Goal: Task Accomplishment & Management: Use online tool/utility

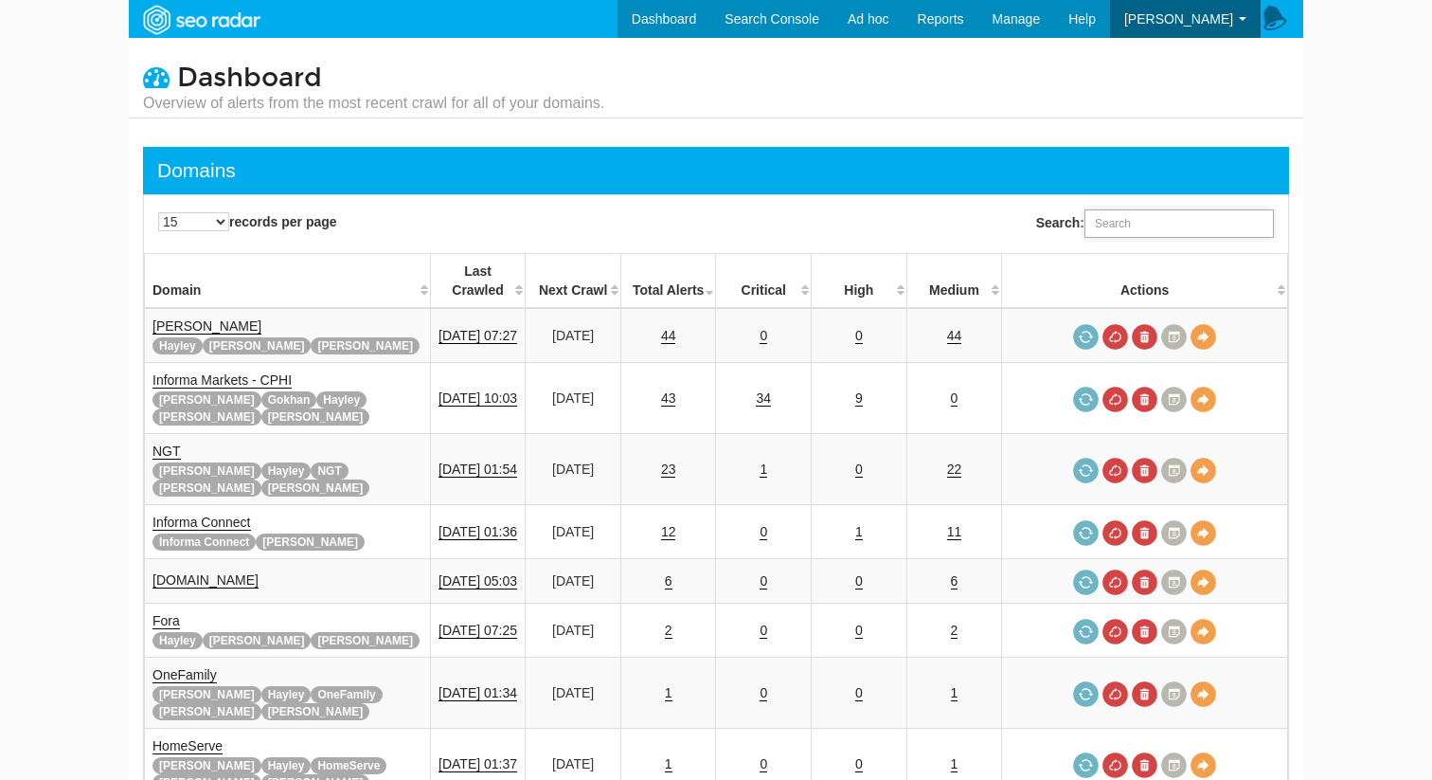
click at [1172, 212] on input "Search:" at bounding box center [1179, 223] width 189 height 28
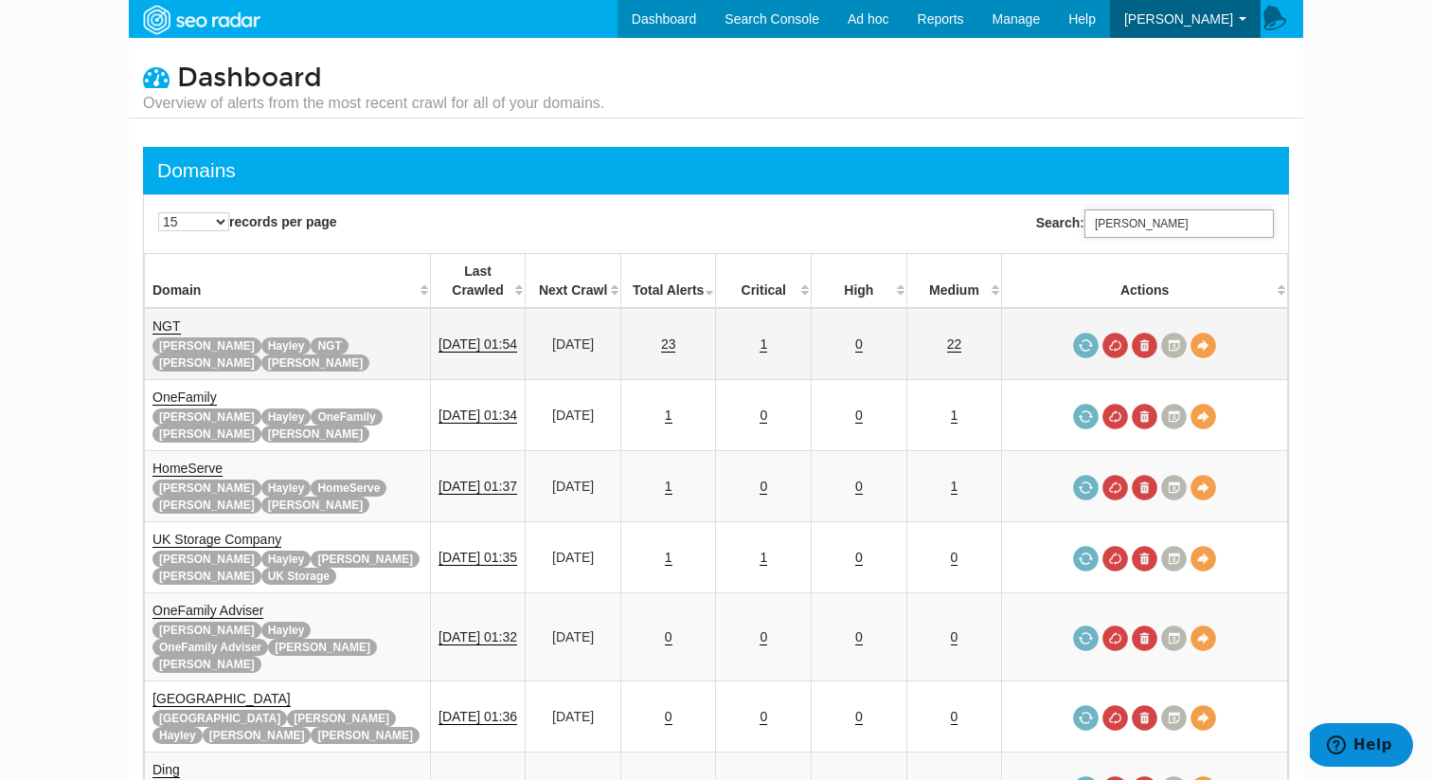
type input "rupert"
click at [769, 317] on td "1" at bounding box center [764, 344] width 96 height 72
click at [767, 336] on link "1" at bounding box center [764, 344] width 8 height 16
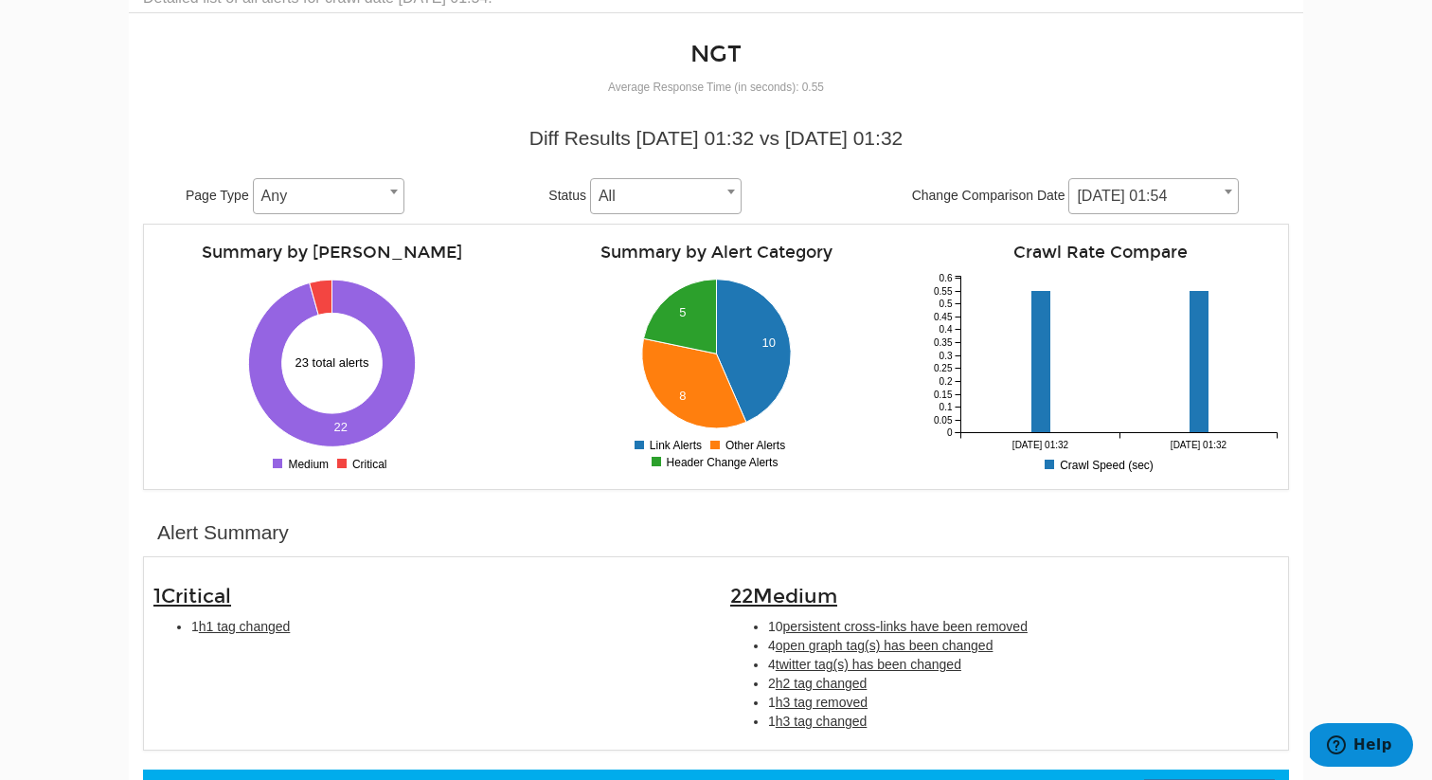
scroll to position [133, 0]
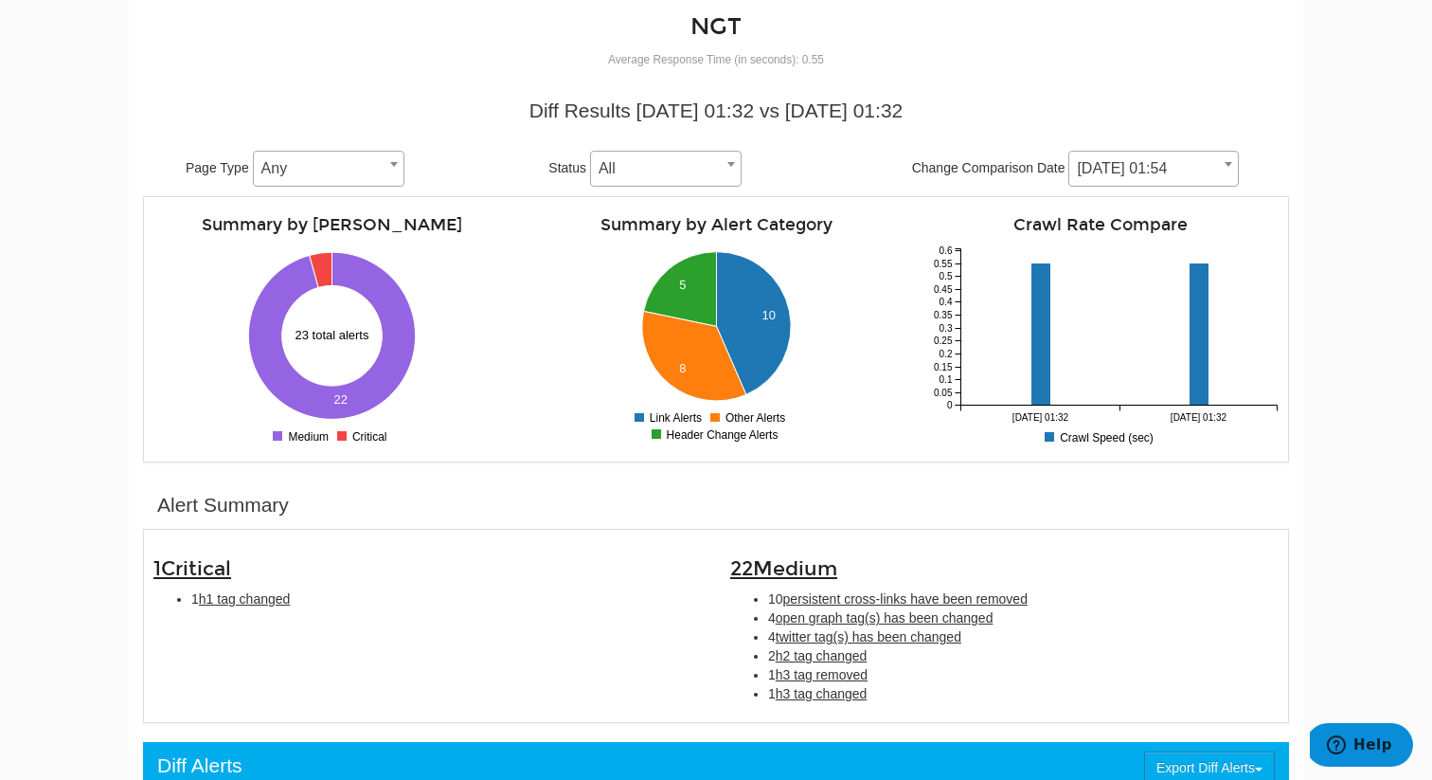
click at [298, 598] on li "1 h1 tag changed" at bounding box center [446, 598] width 511 height 19
click at [283, 598] on span "h1 tag changed" at bounding box center [245, 598] width 92 height 15
type input "h1 tag changed"
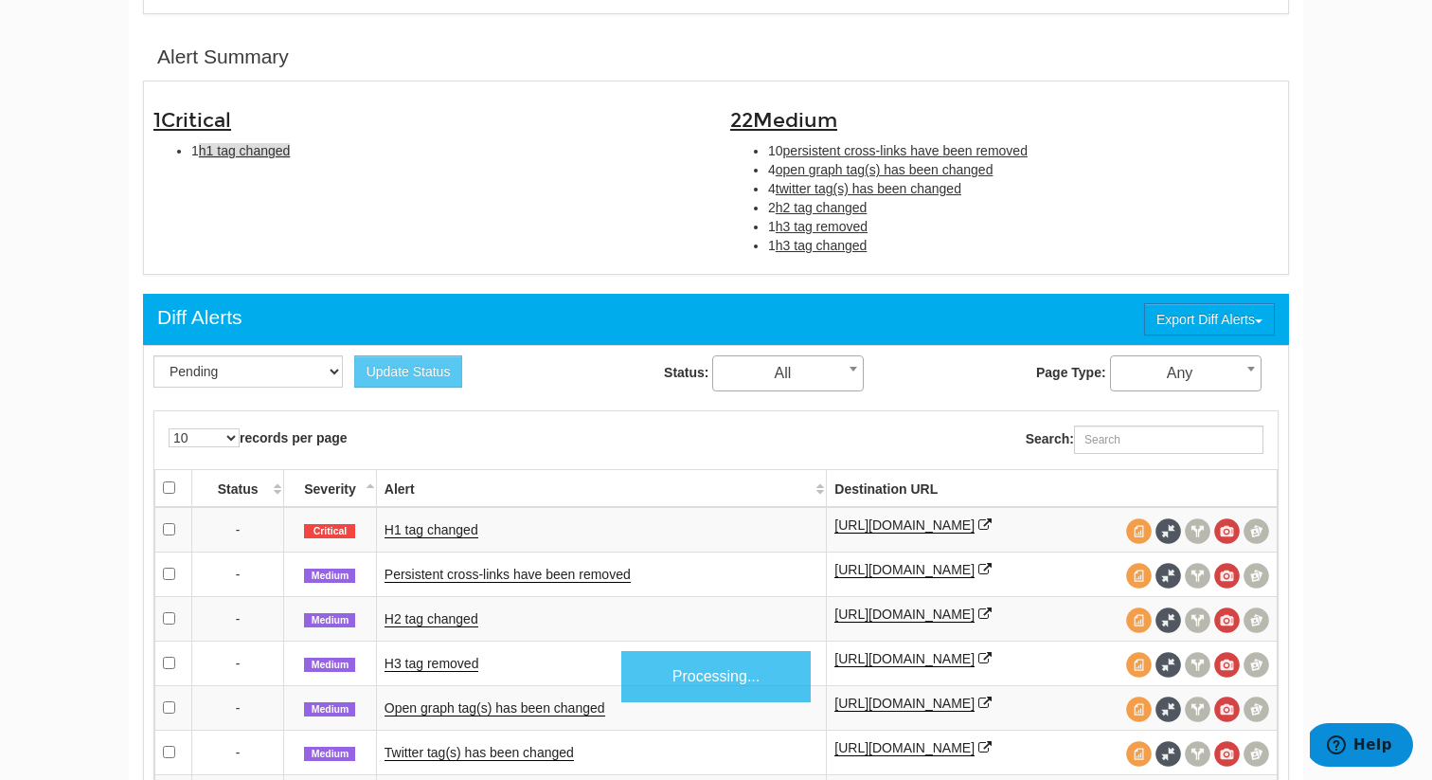
scroll to position [615, 0]
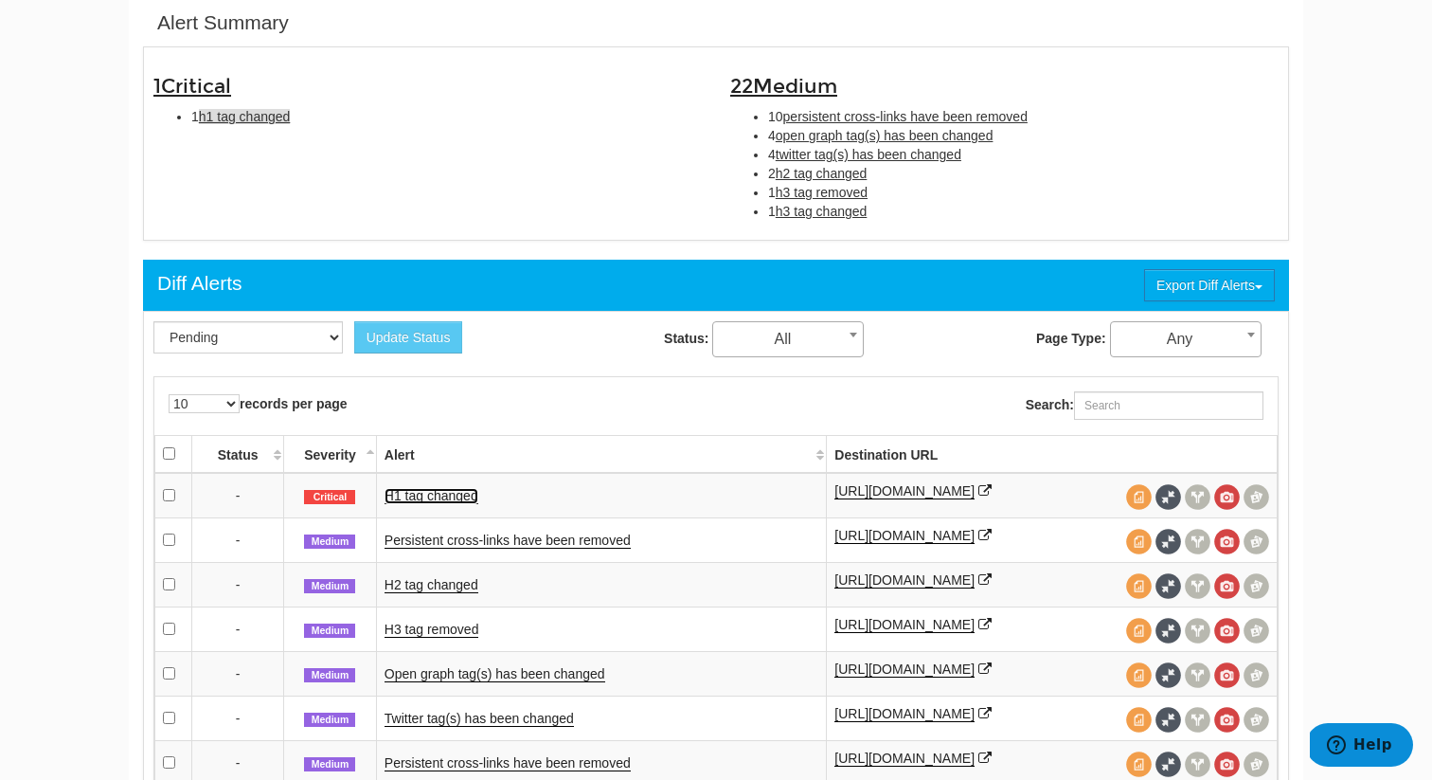
click at [458, 497] on link "H1 tag changed" at bounding box center [432, 496] width 94 height 16
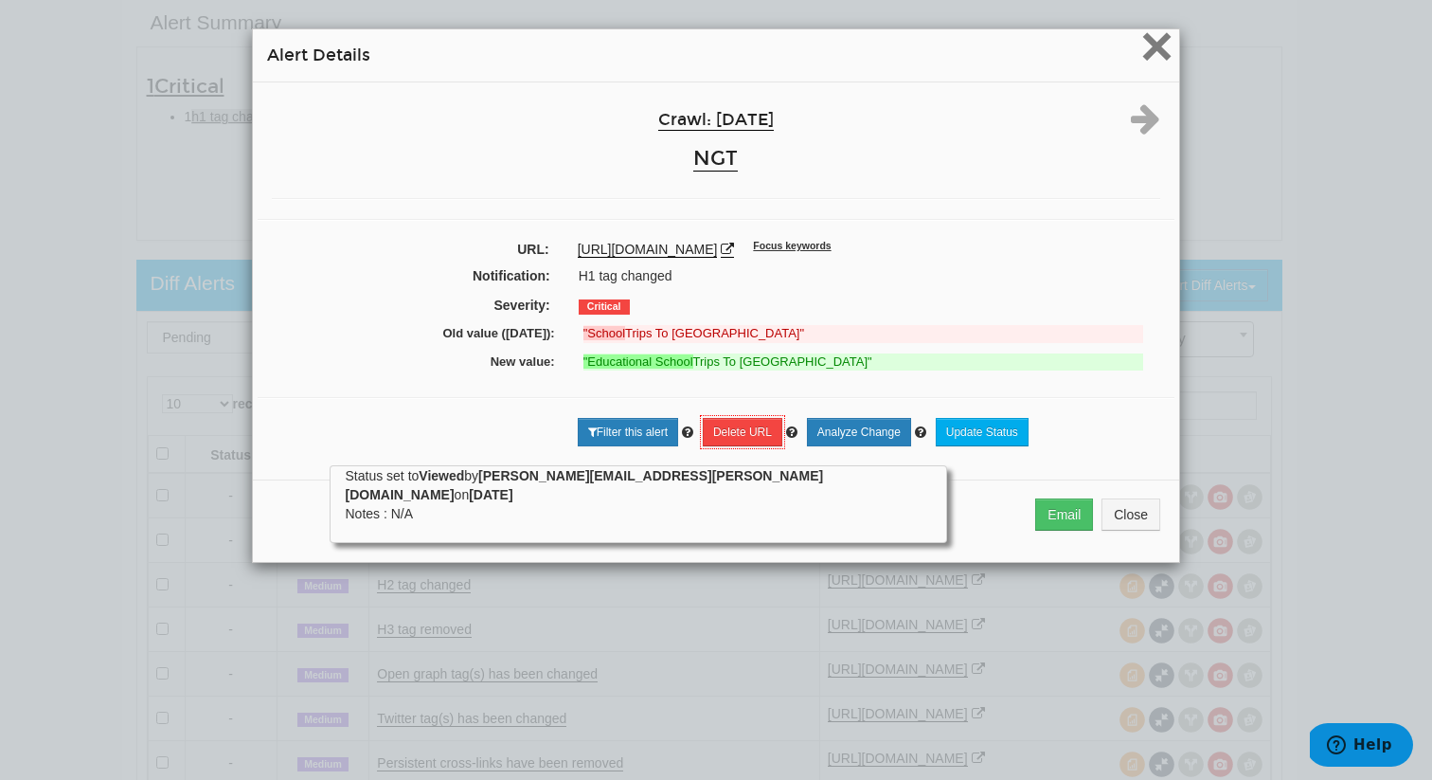
click at [1161, 52] on span "×" at bounding box center [1157, 45] width 33 height 63
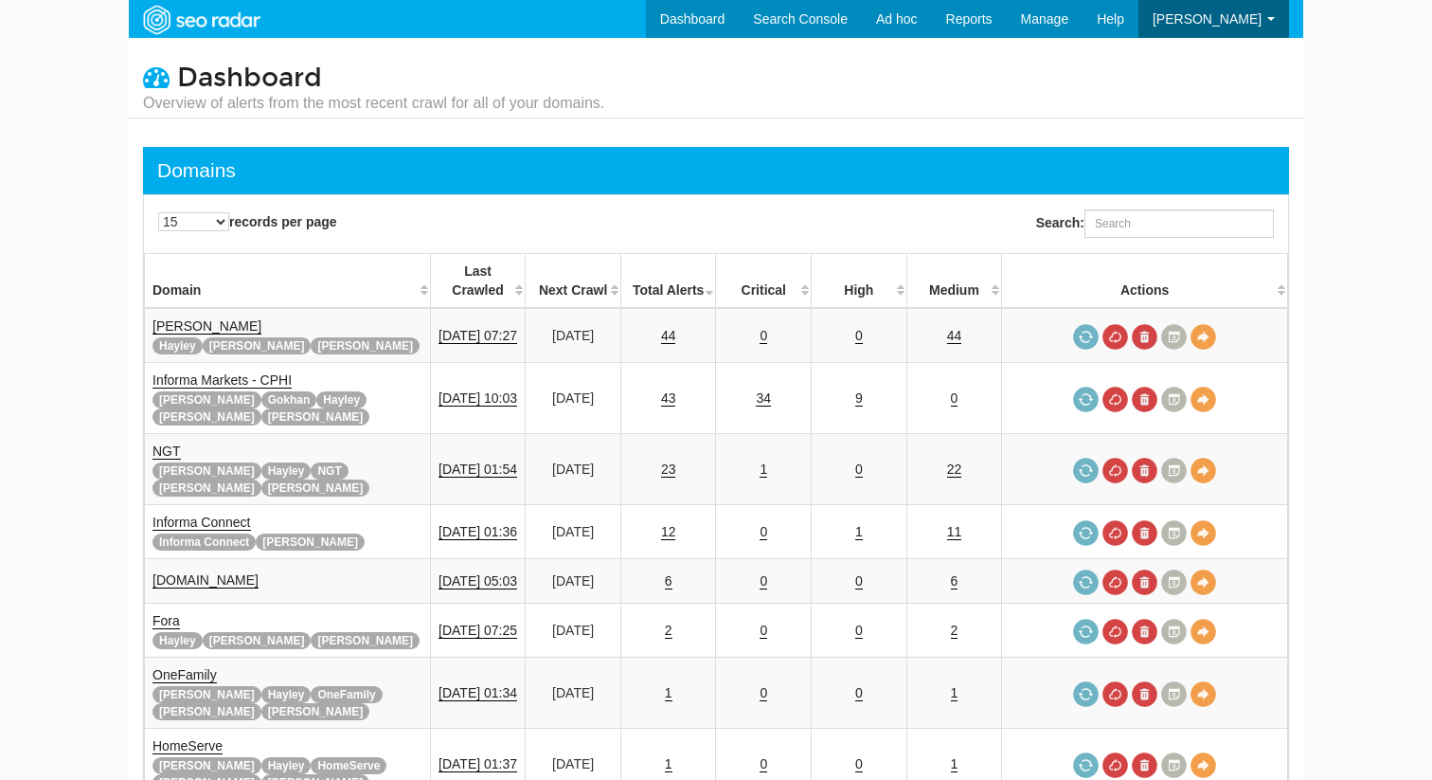
scroll to position [76, 0]
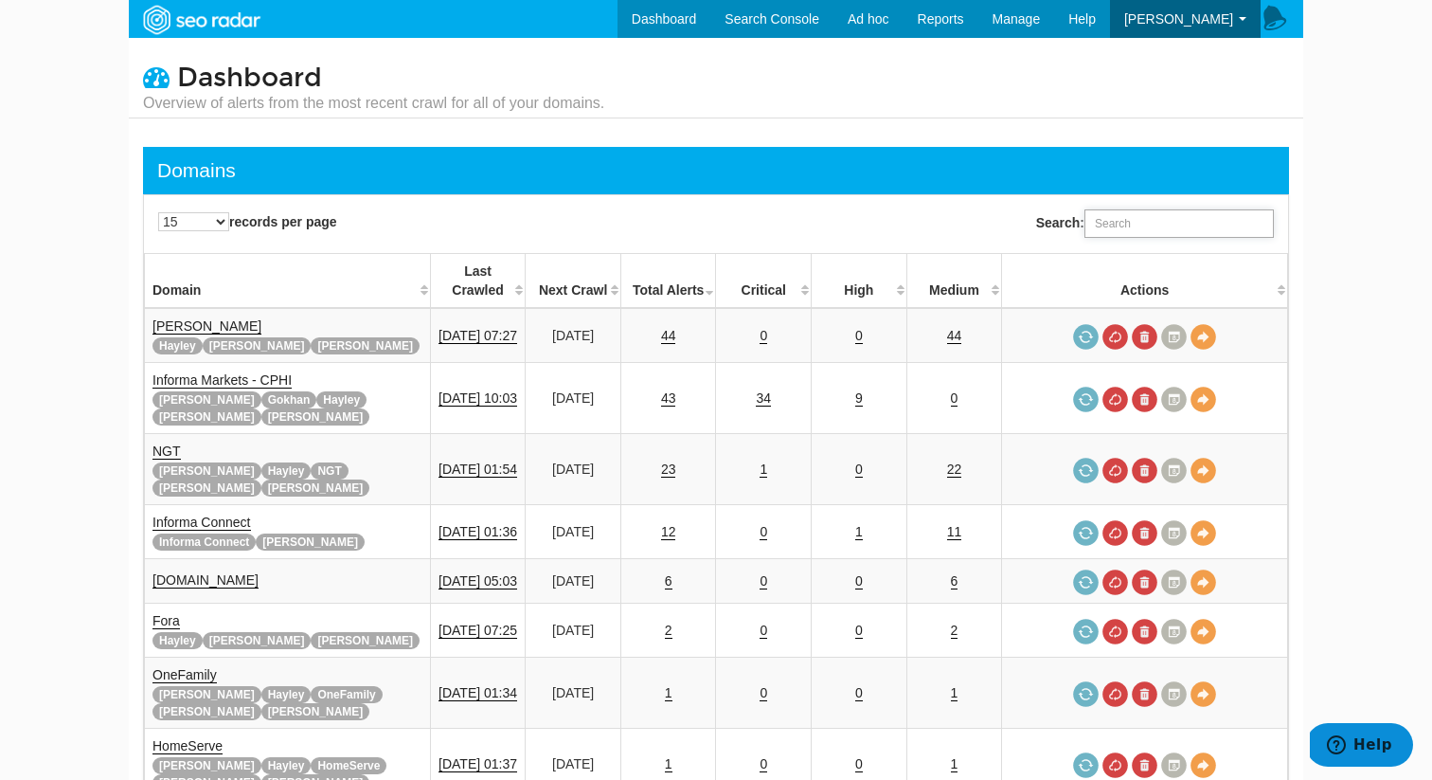
click at [1126, 219] on input "Search:" at bounding box center [1179, 223] width 189 height 28
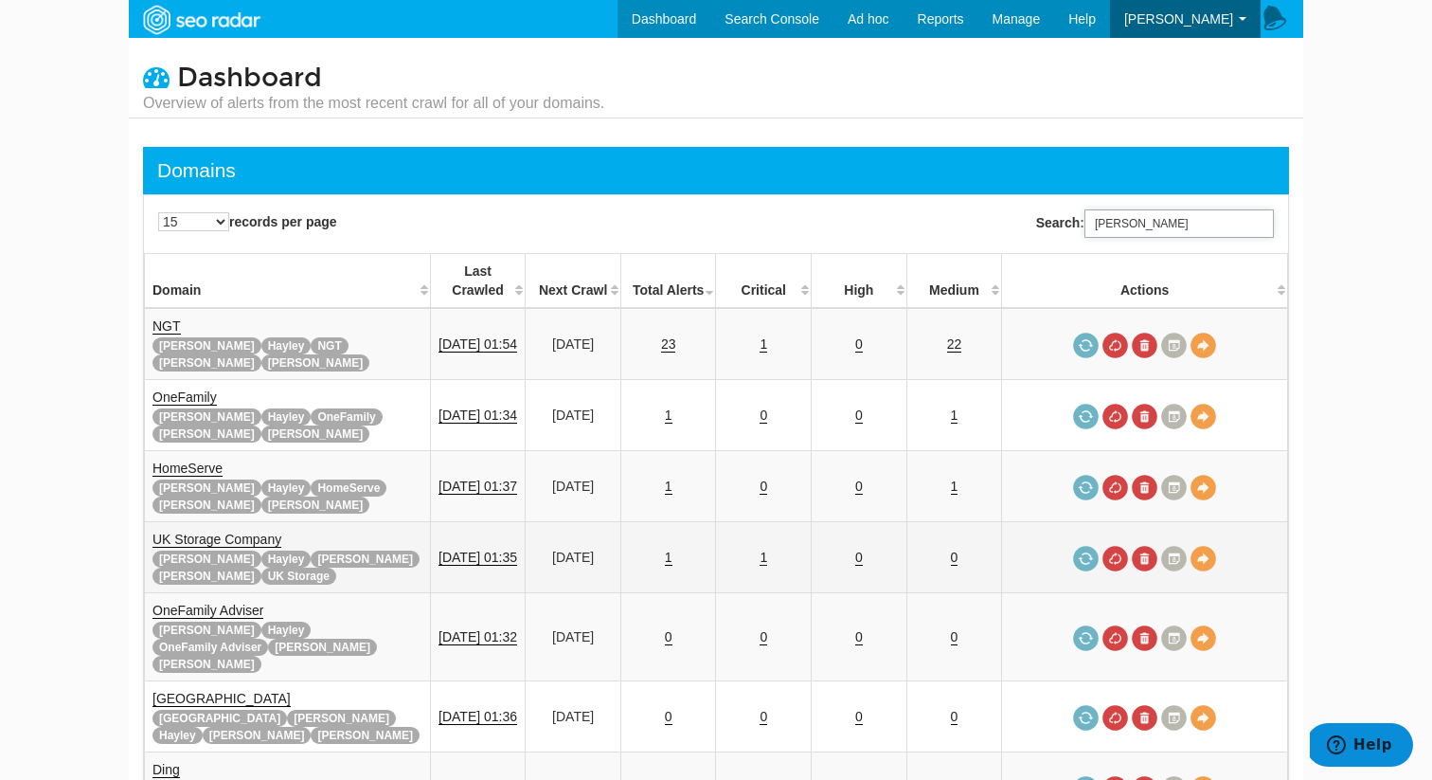
type input "ruper"
click at [767, 549] on link "1" at bounding box center [764, 557] width 8 height 16
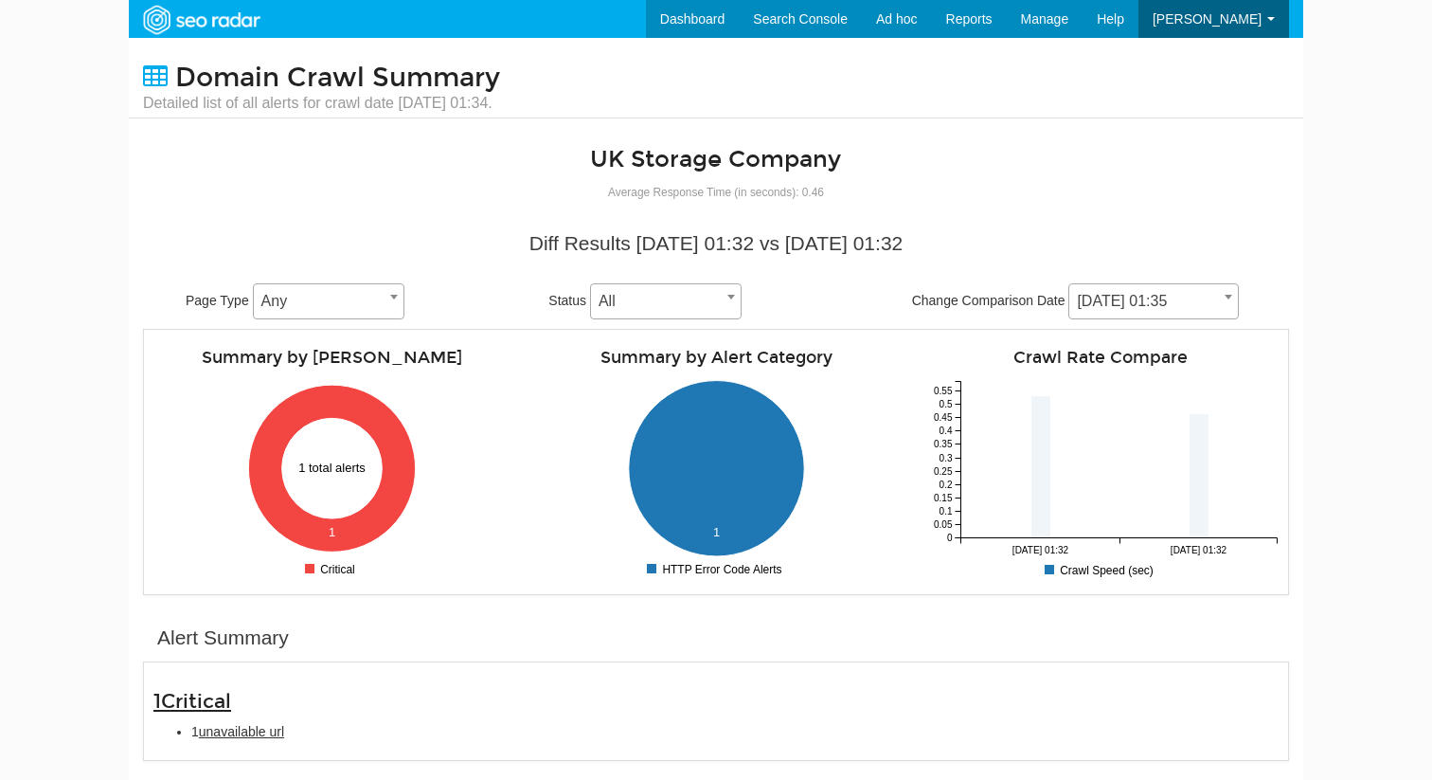
scroll to position [76, 0]
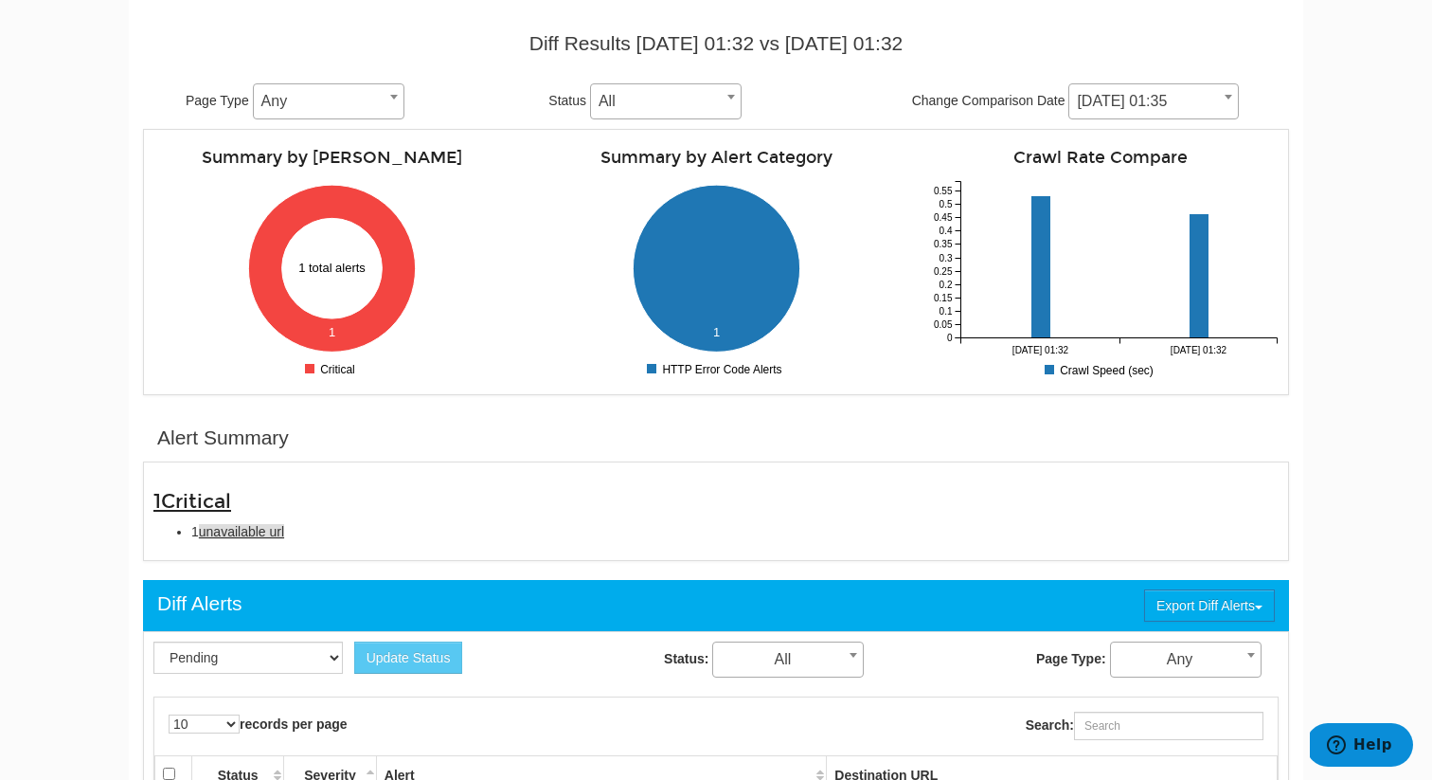
click at [261, 530] on span "unavailable url" at bounding box center [241, 531] width 85 height 15
type input "unavailable url"
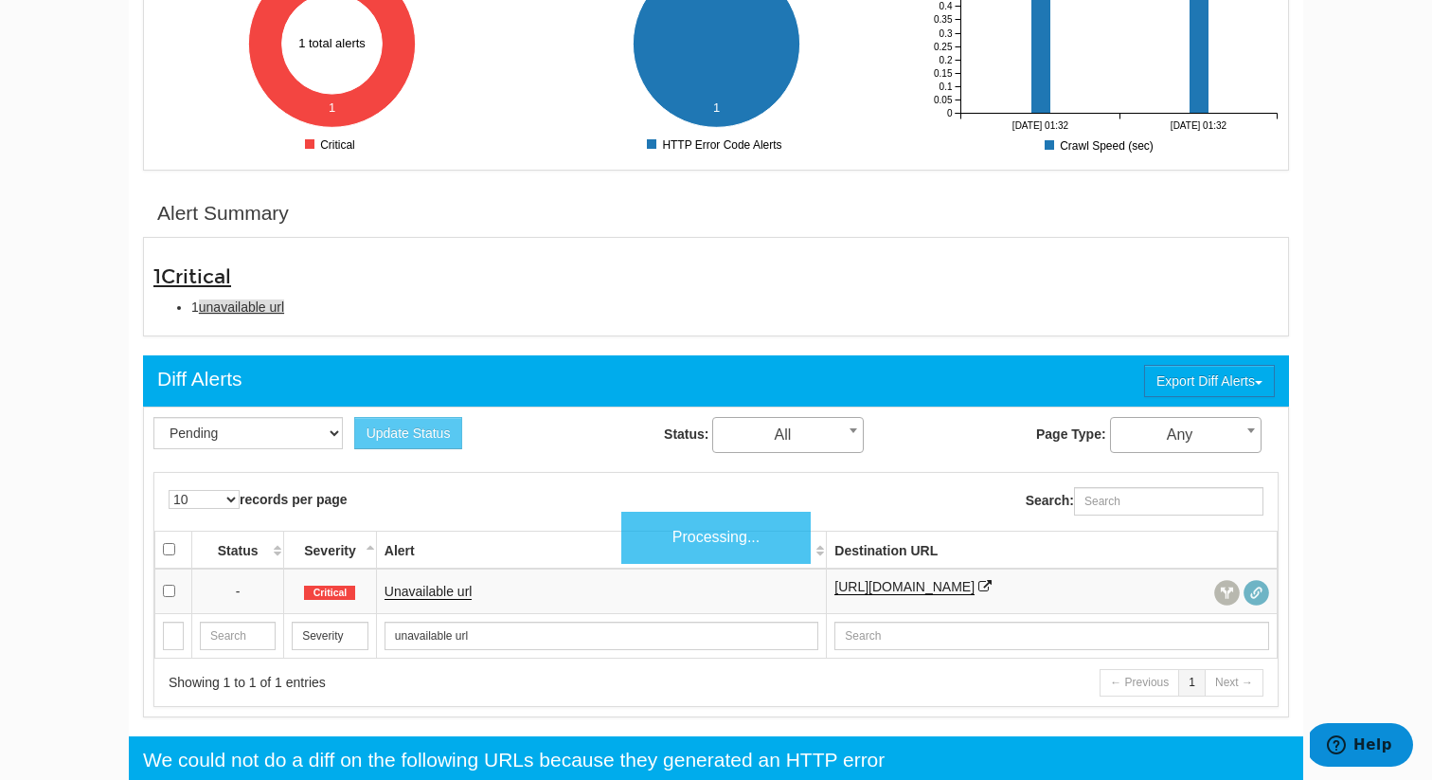
scroll to position [615, 0]
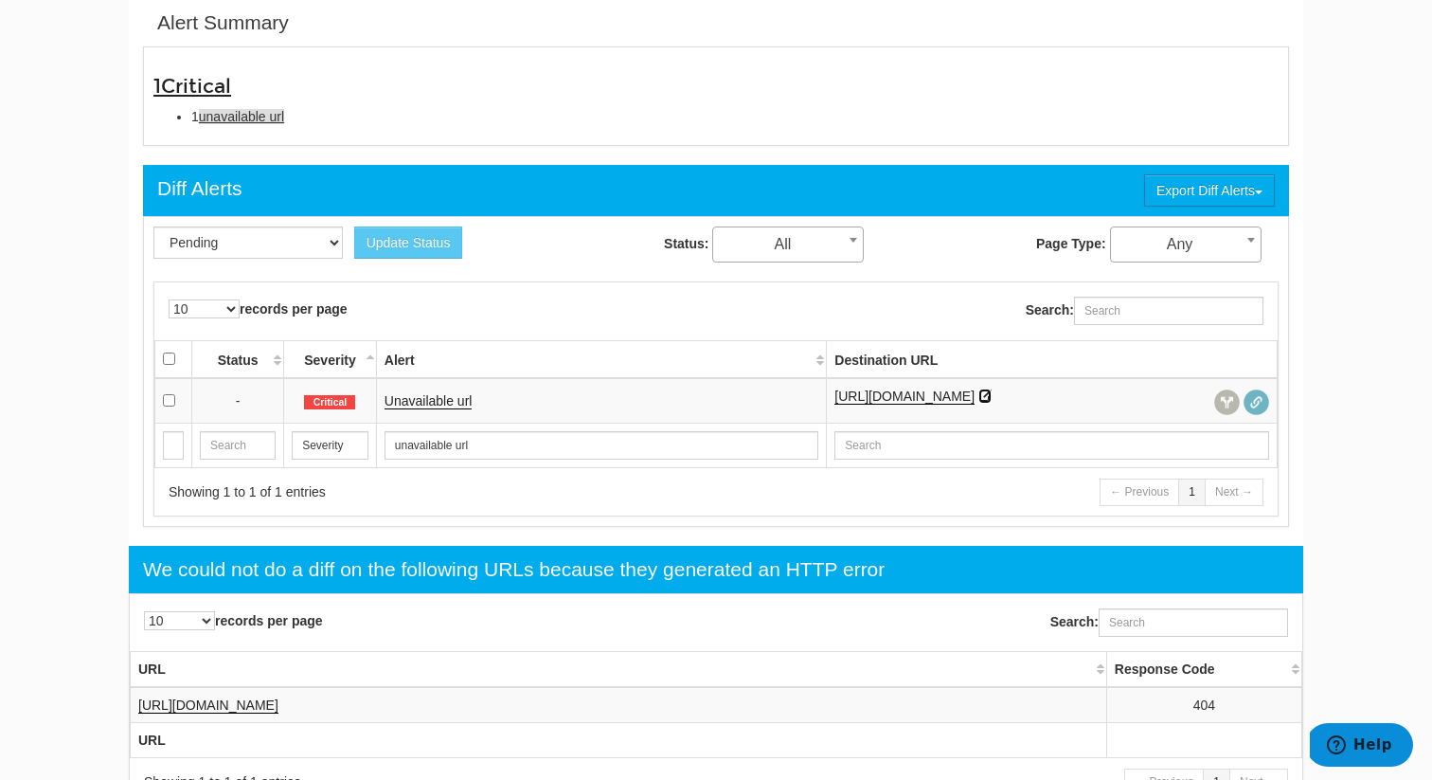
click at [992, 396] on icon at bounding box center [985, 395] width 13 height 13
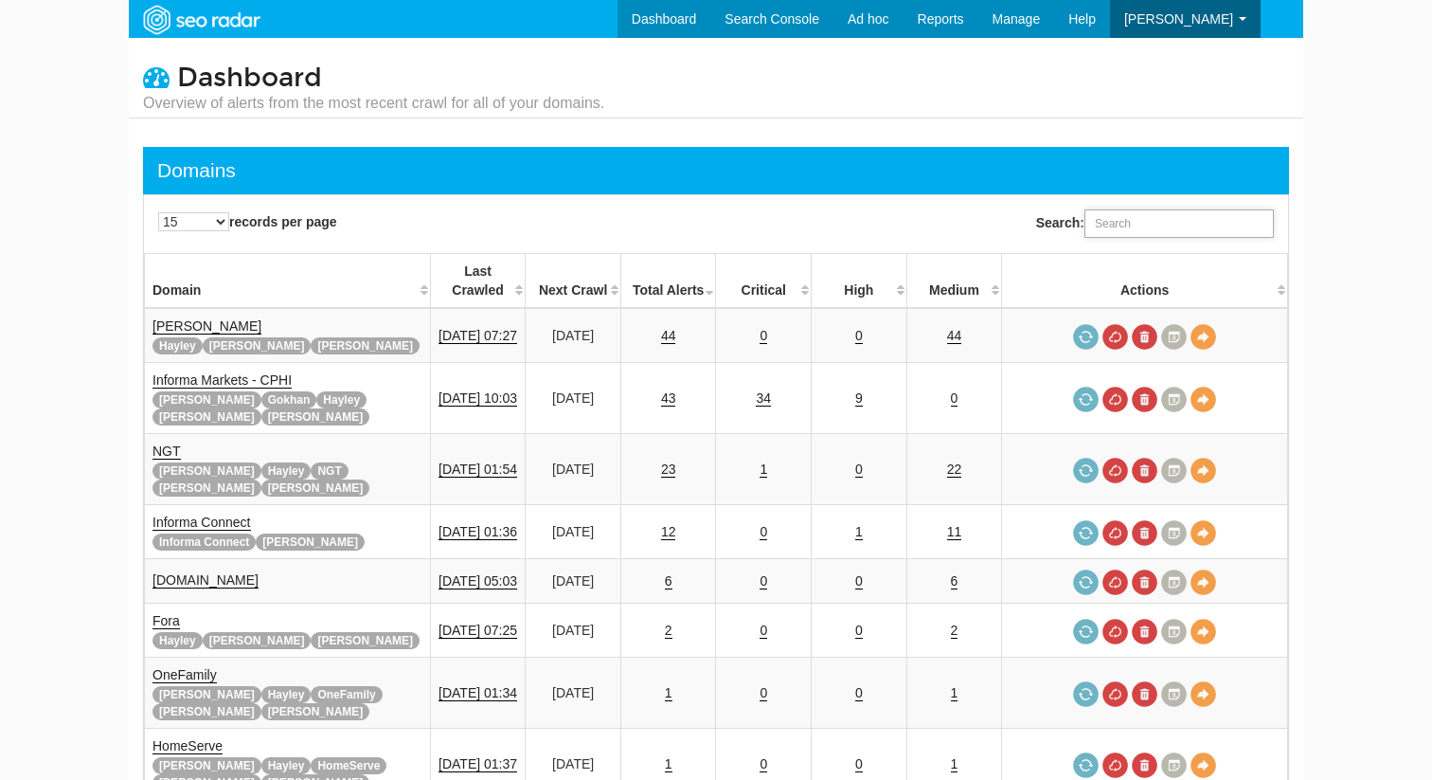
click at [1143, 224] on input "Search:" at bounding box center [1179, 223] width 189 height 28
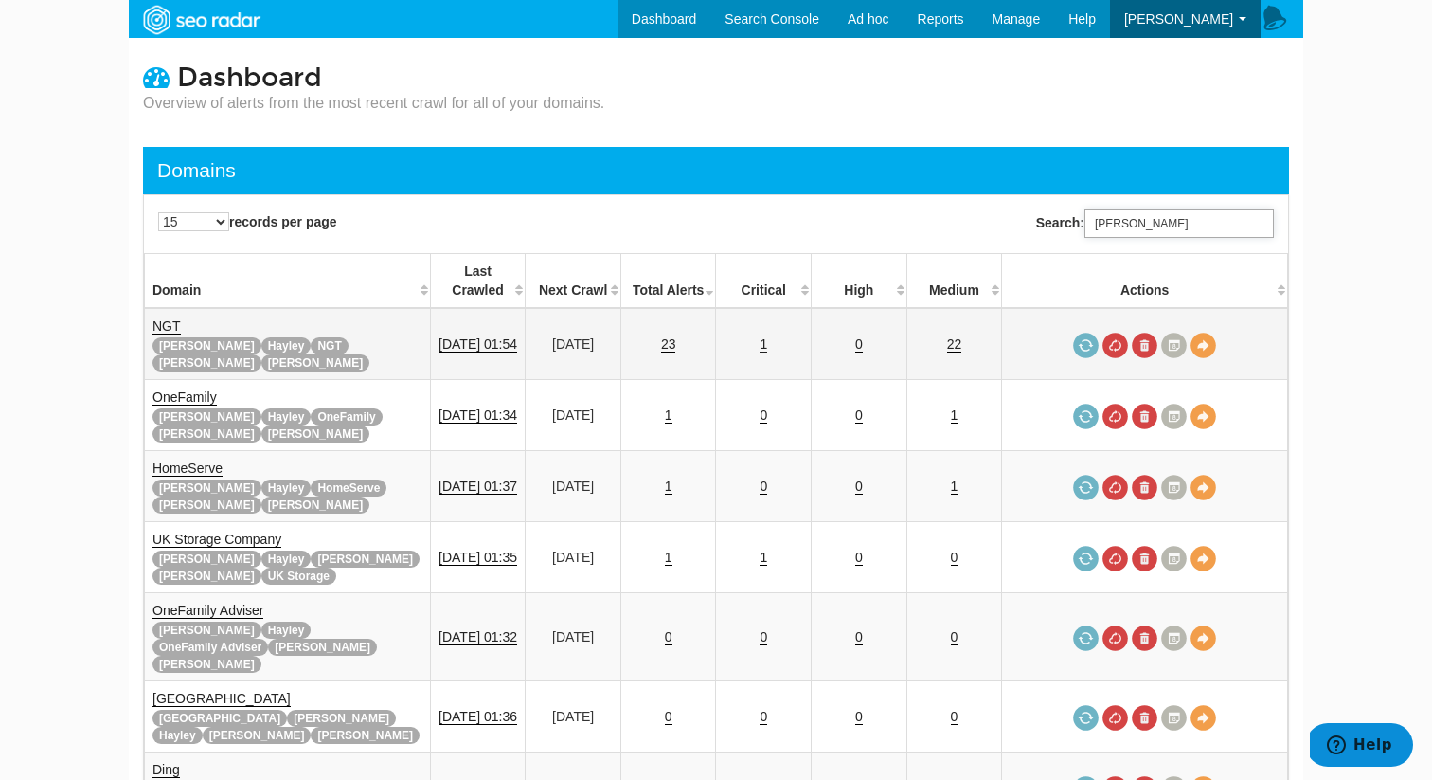
type input "rupert"
click at [767, 336] on link "1" at bounding box center [764, 344] width 8 height 16
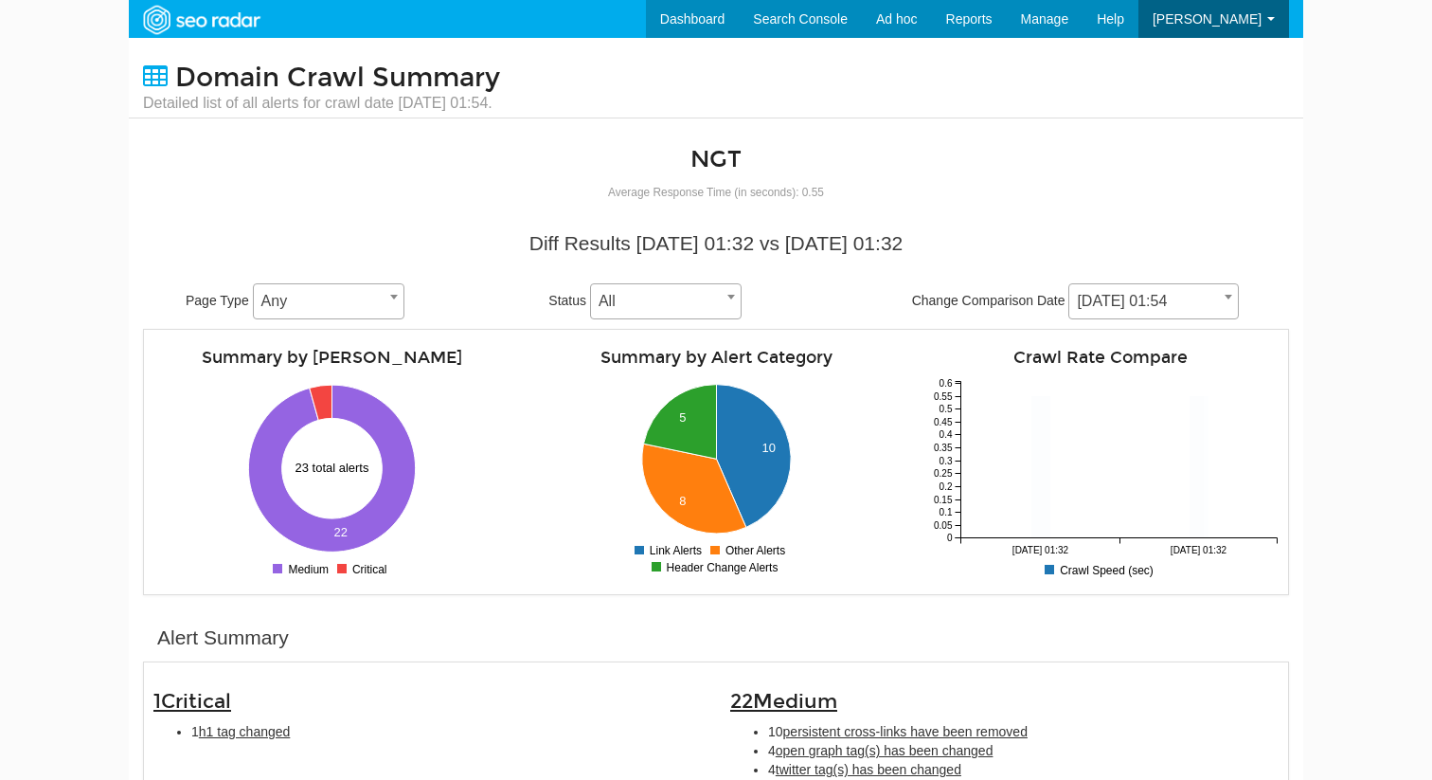
scroll to position [76, 0]
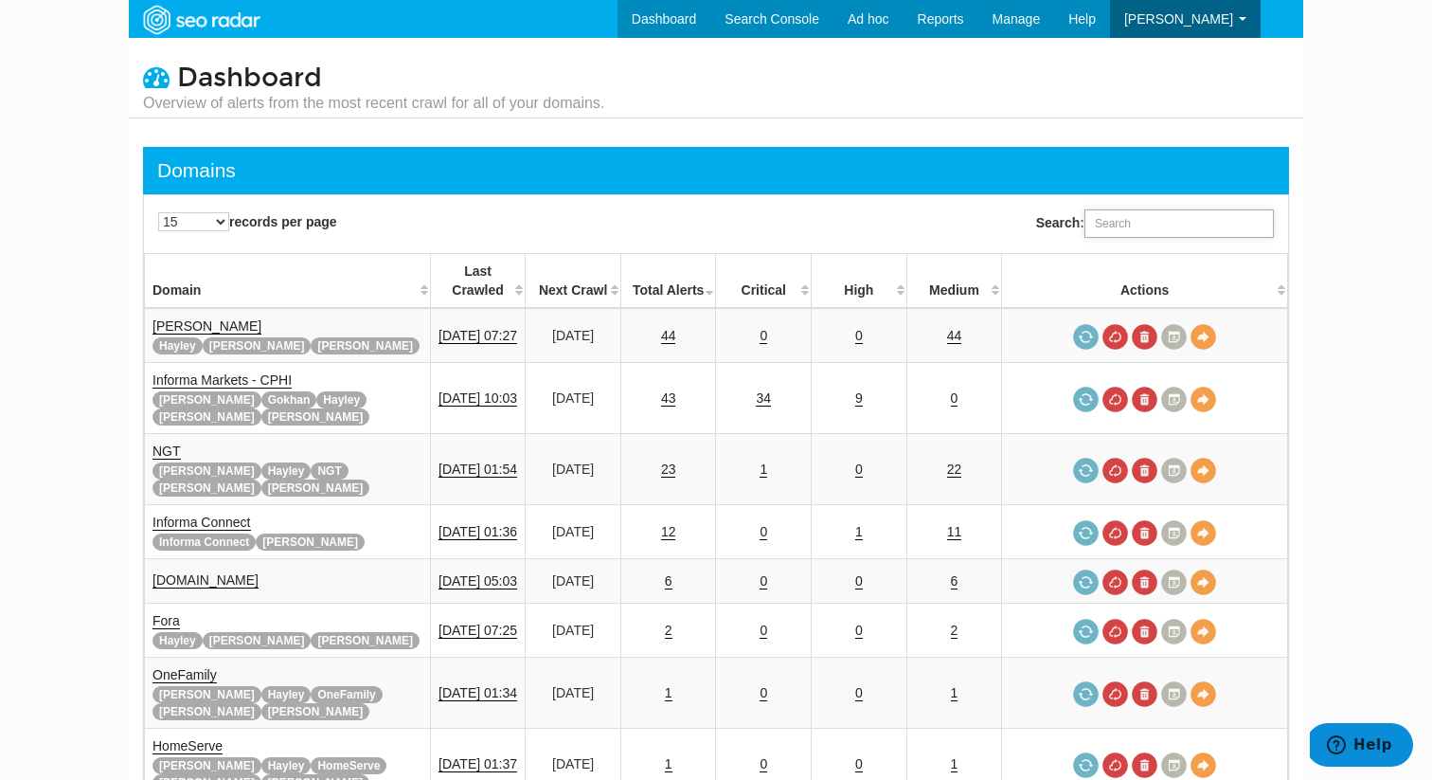
click at [1165, 216] on input "Search:" at bounding box center [1179, 223] width 189 height 28
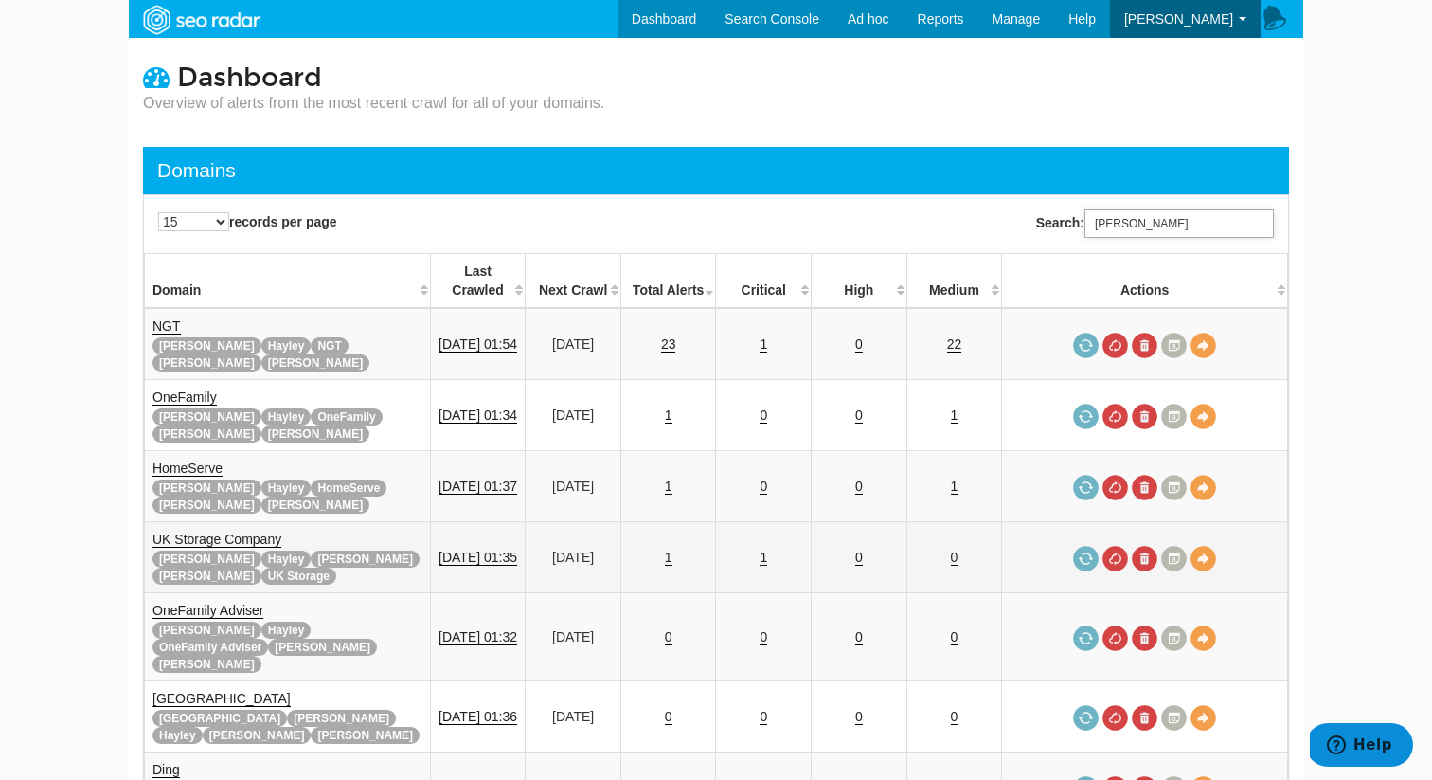
type input "[PERSON_NAME]"
click at [767, 549] on link "1" at bounding box center [764, 557] width 8 height 16
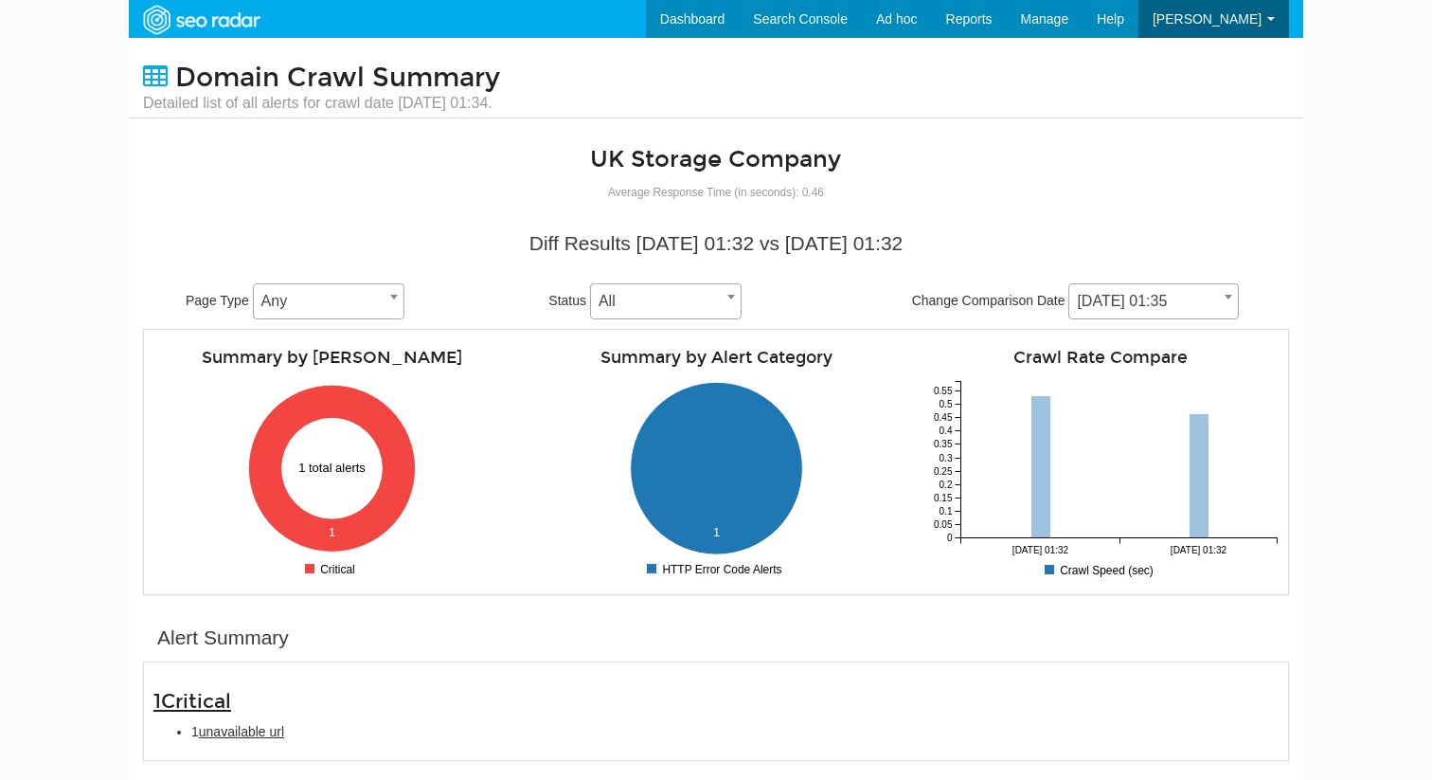
scroll to position [76, 0]
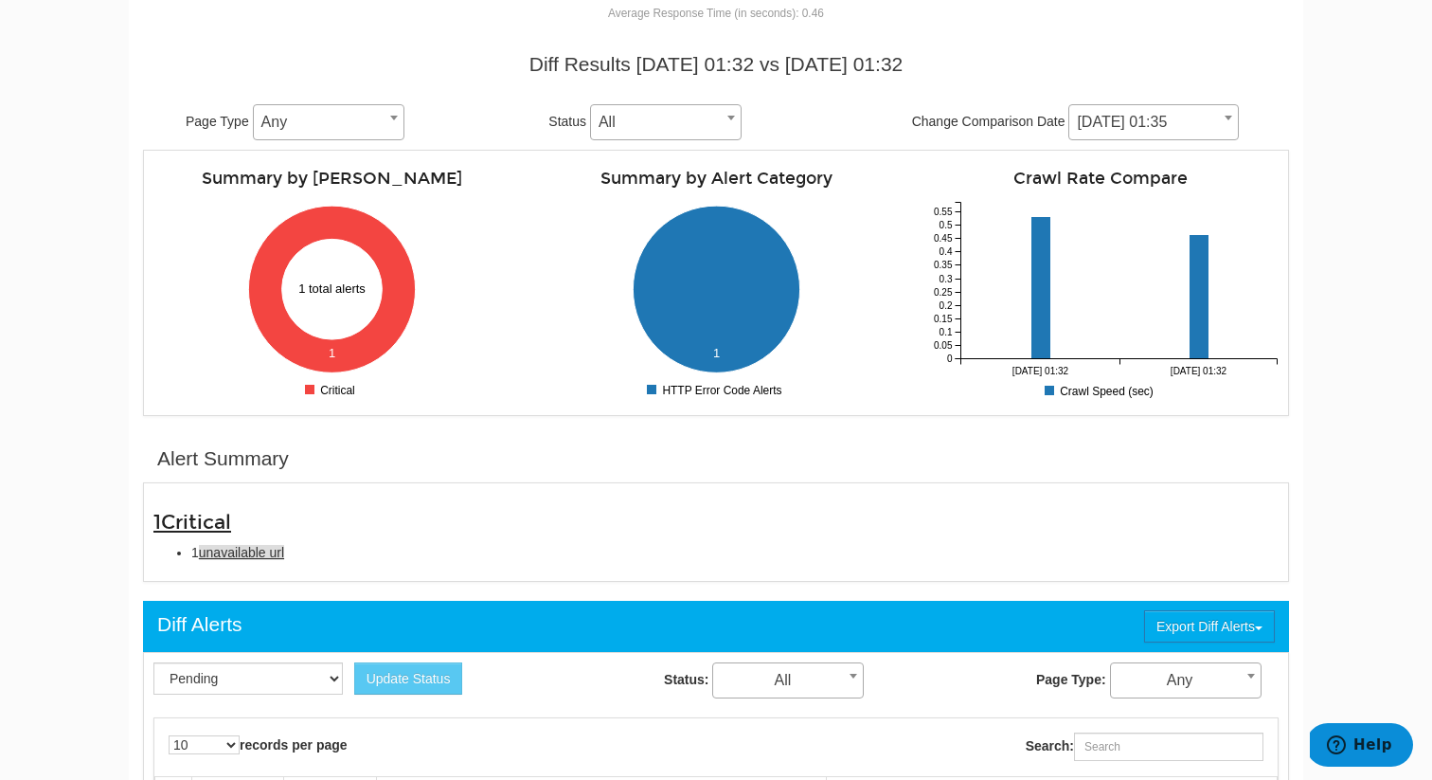
click at [243, 546] on span "unavailable url" at bounding box center [241, 552] width 85 height 15
type input "unavailable url"
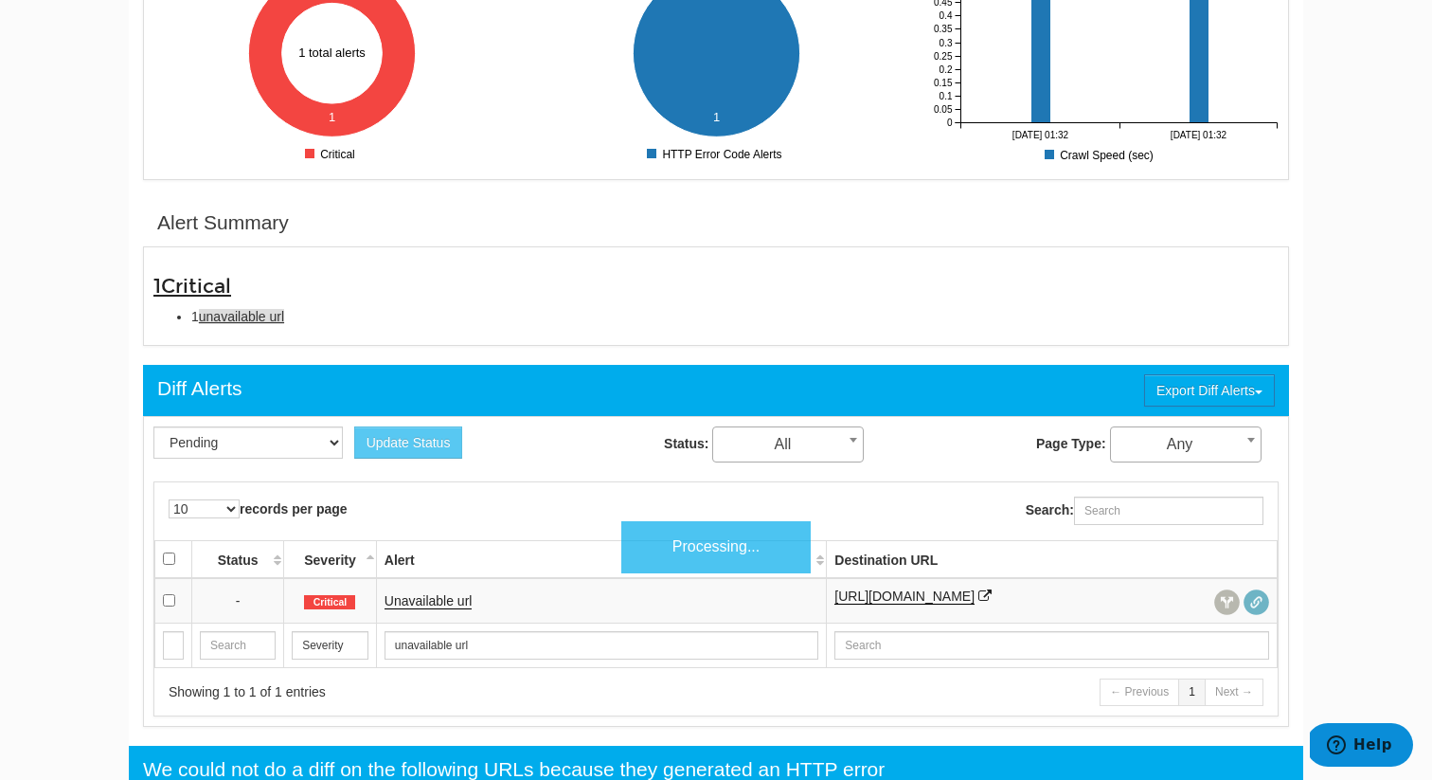
scroll to position [615, 0]
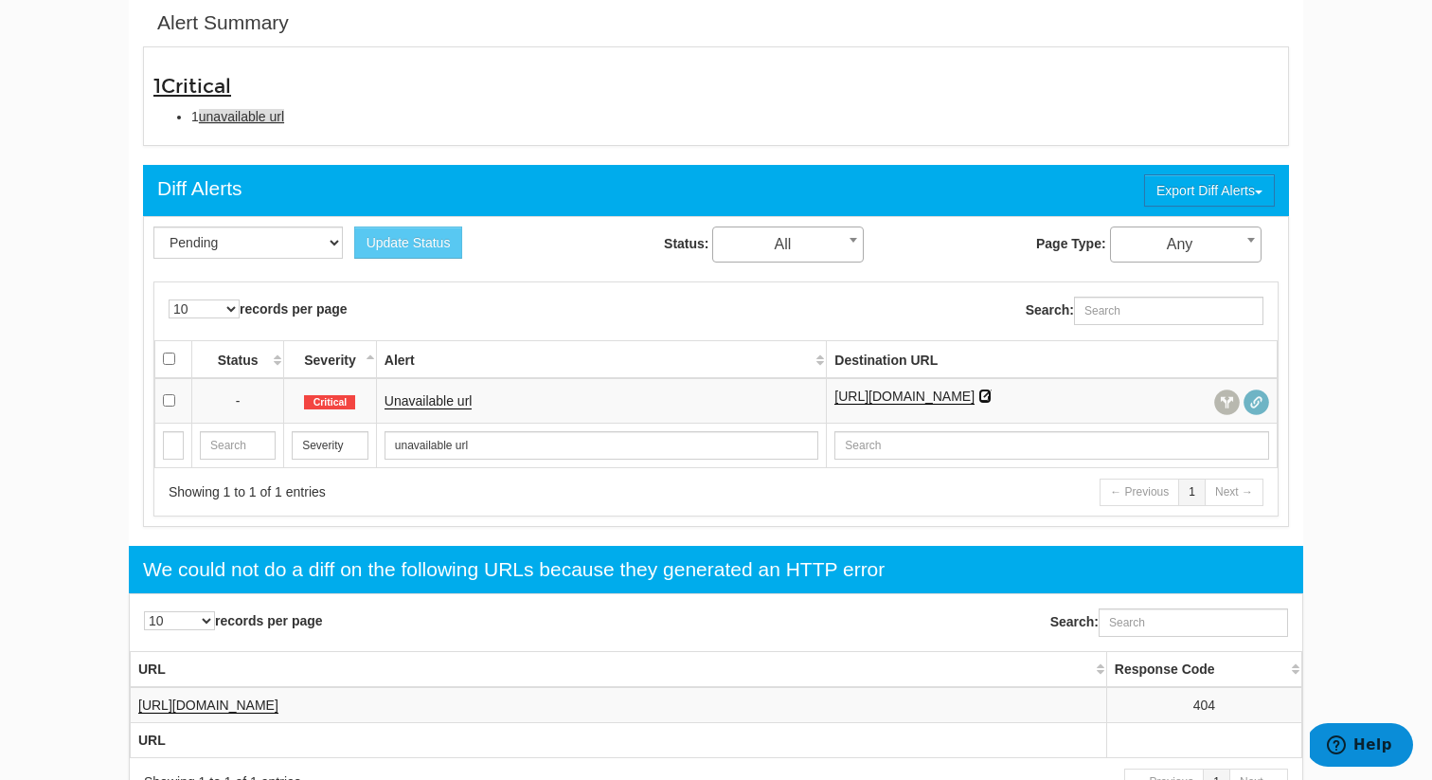
click at [992, 392] on icon at bounding box center [985, 395] width 13 height 13
